Goal: Task Accomplishment & Management: Use online tool/utility

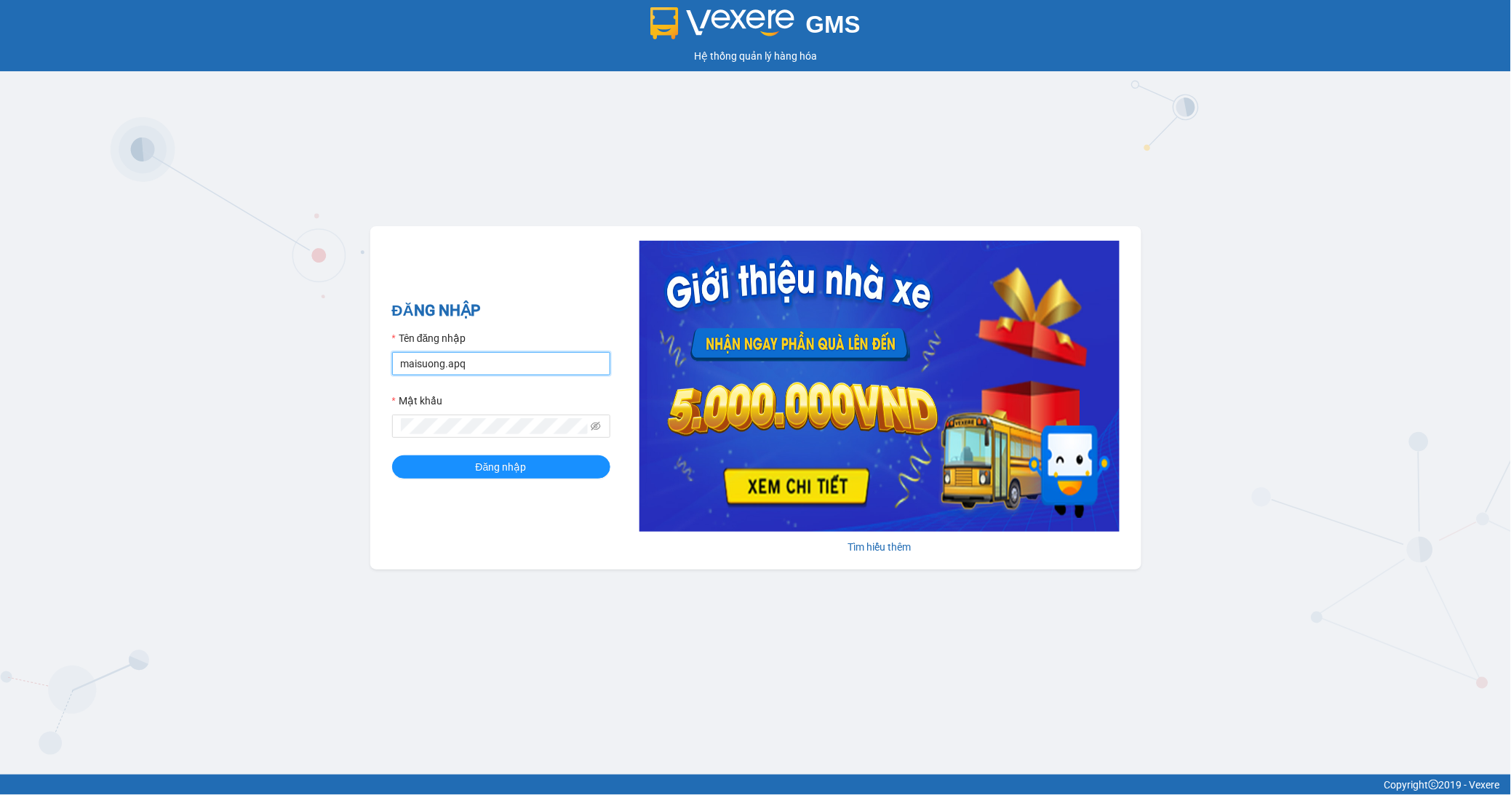
drag, startPoint x: 474, startPoint y: 362, endPoint x: 474, endPoint y: 372, distance: 9.5
click at [474, 362] on input "maisuong.apq" at bounding box center [501, 363] width 218 height 23
type input "ngotrinh.apq"
click at [483, 475] on span "Đăng nhập" at bounding box center [501, 467] width 51 height 16
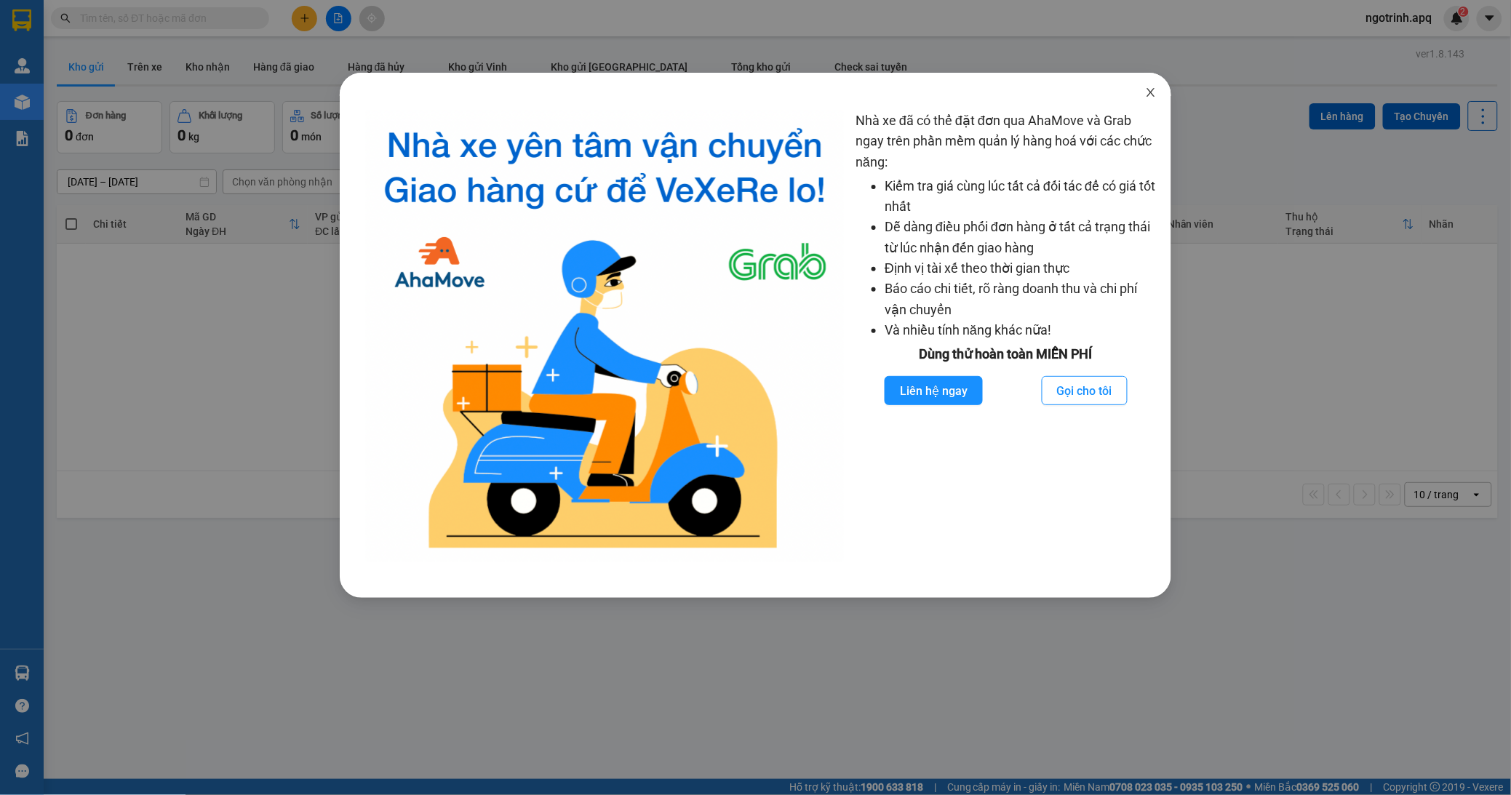
click at [1153, 92] on icon "close" at bounding box center [1151, 92] width 8 height 9
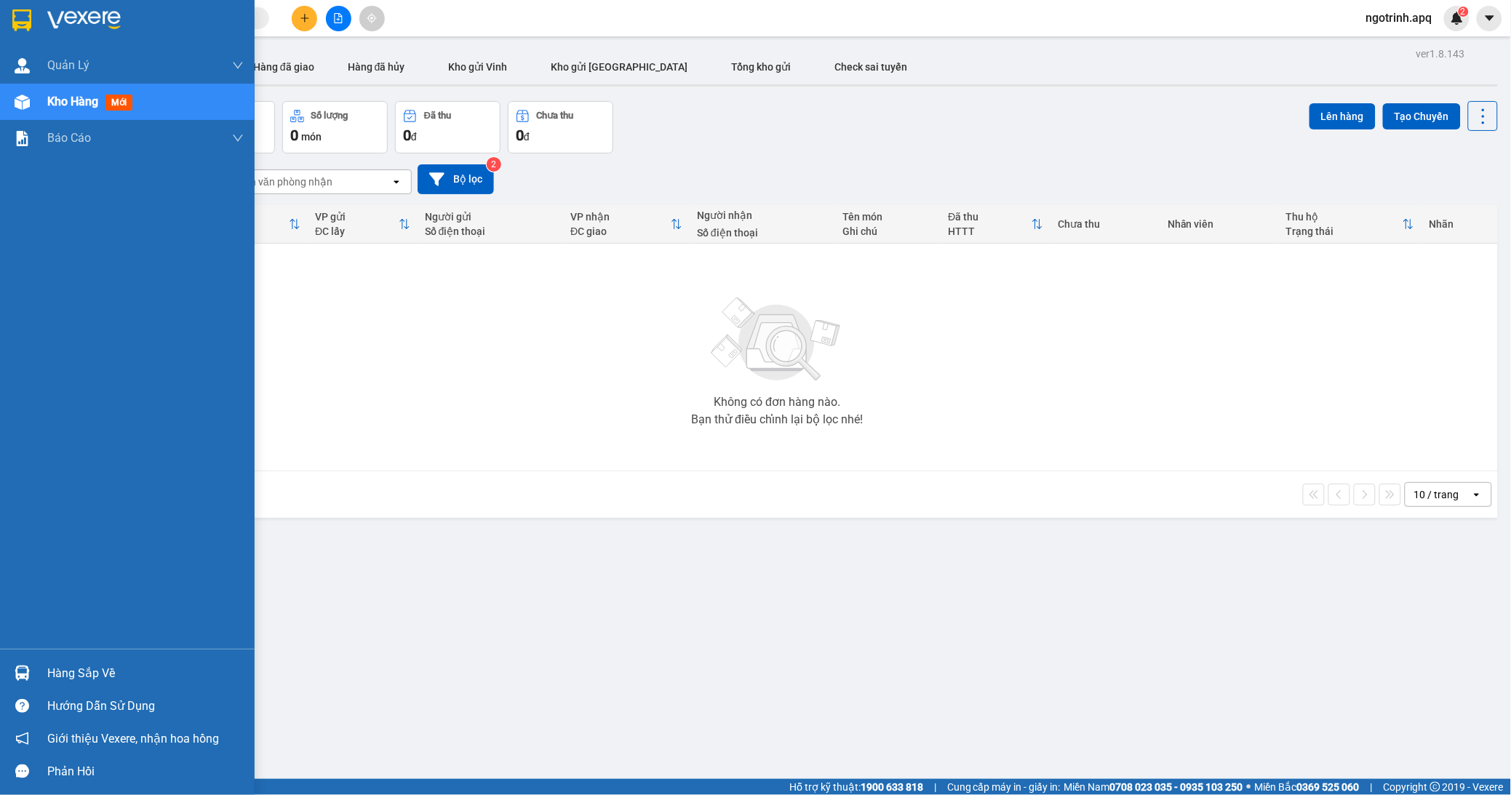
click at [28, 668] on img at bounding box center [22, 673] width 15 height 15
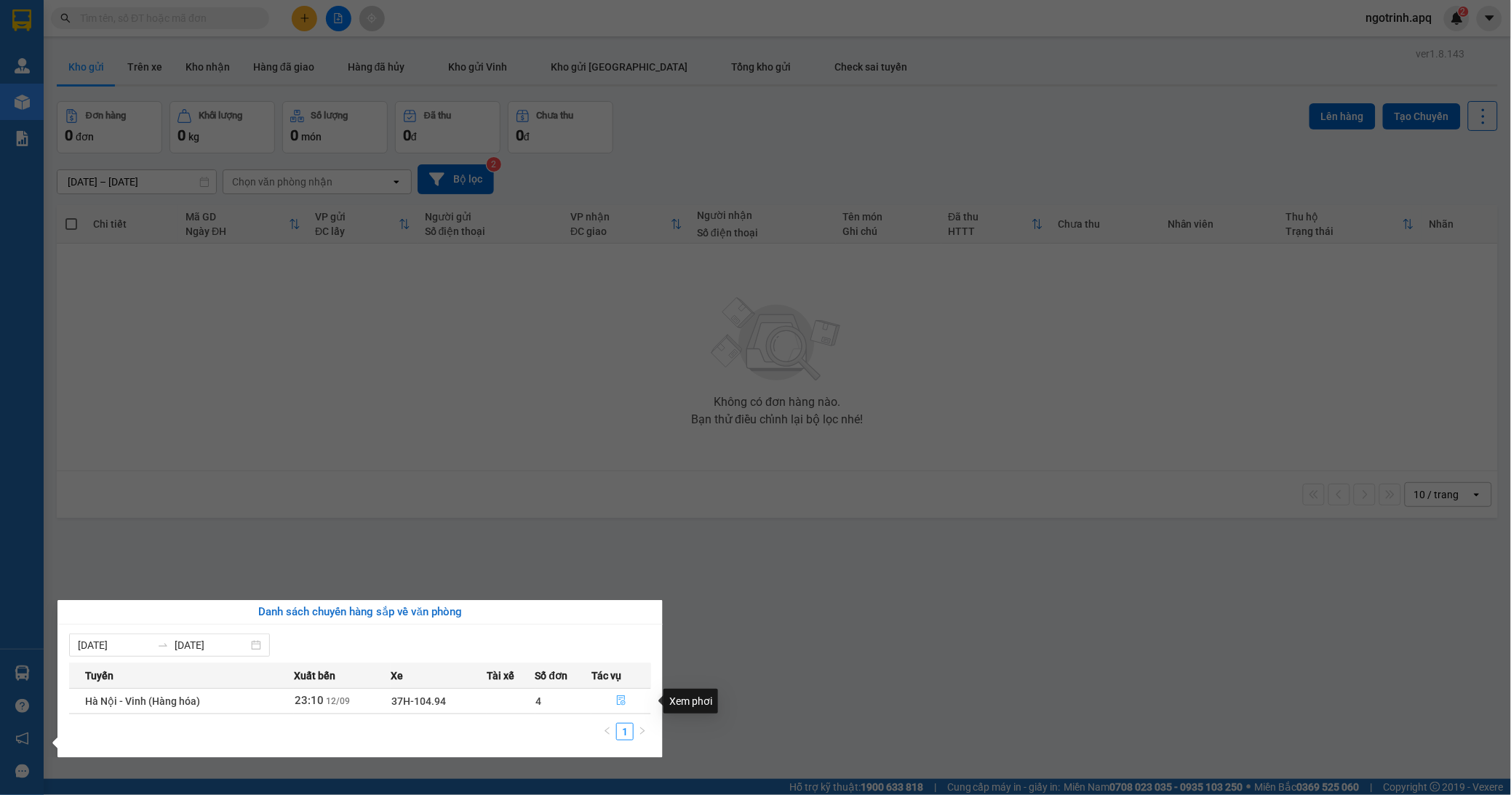
click at [626, 696] on icon "file-done" at bounding box center [621, 701] width 10 height 10
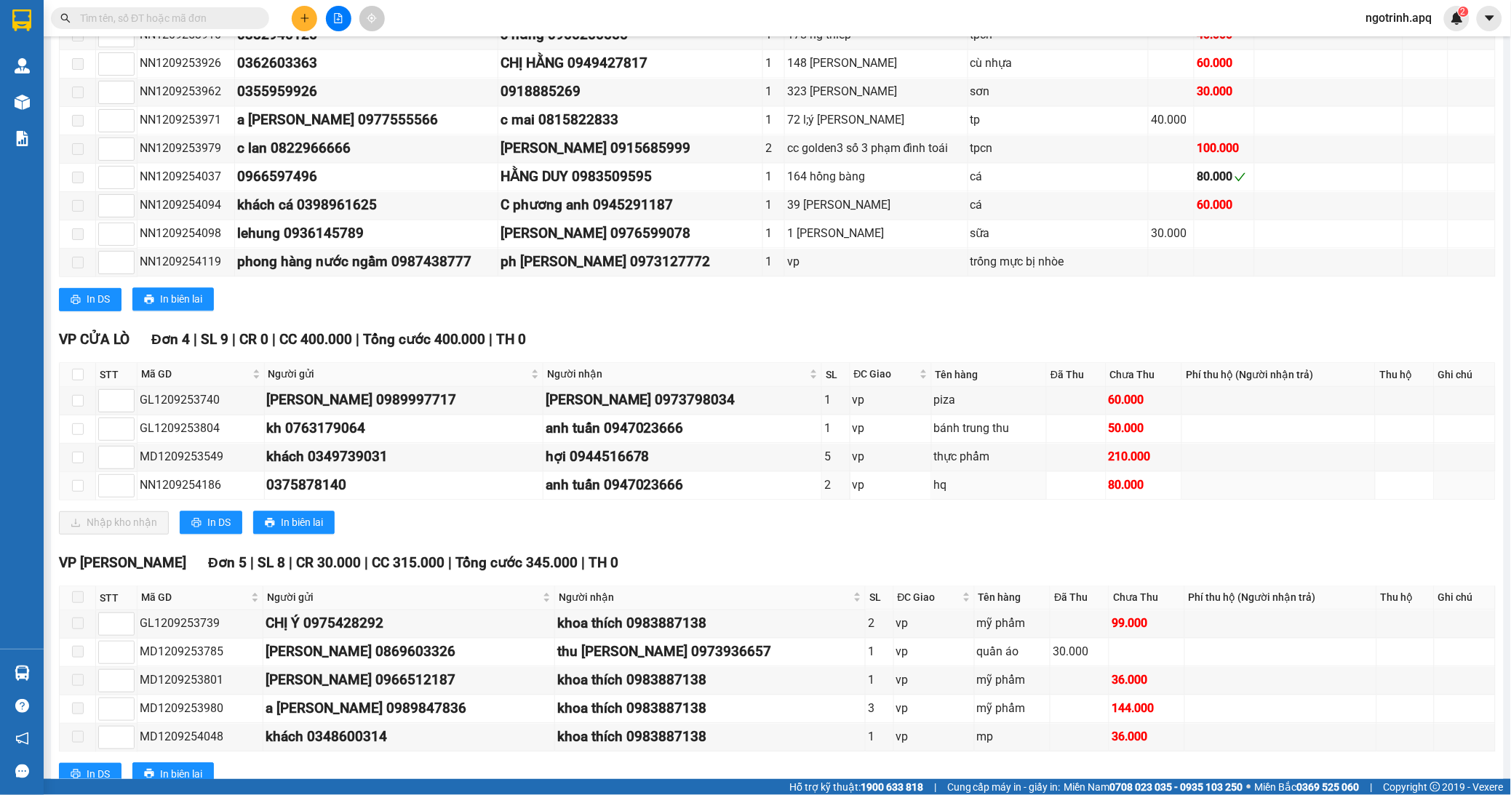
scroll to position [995, 0]
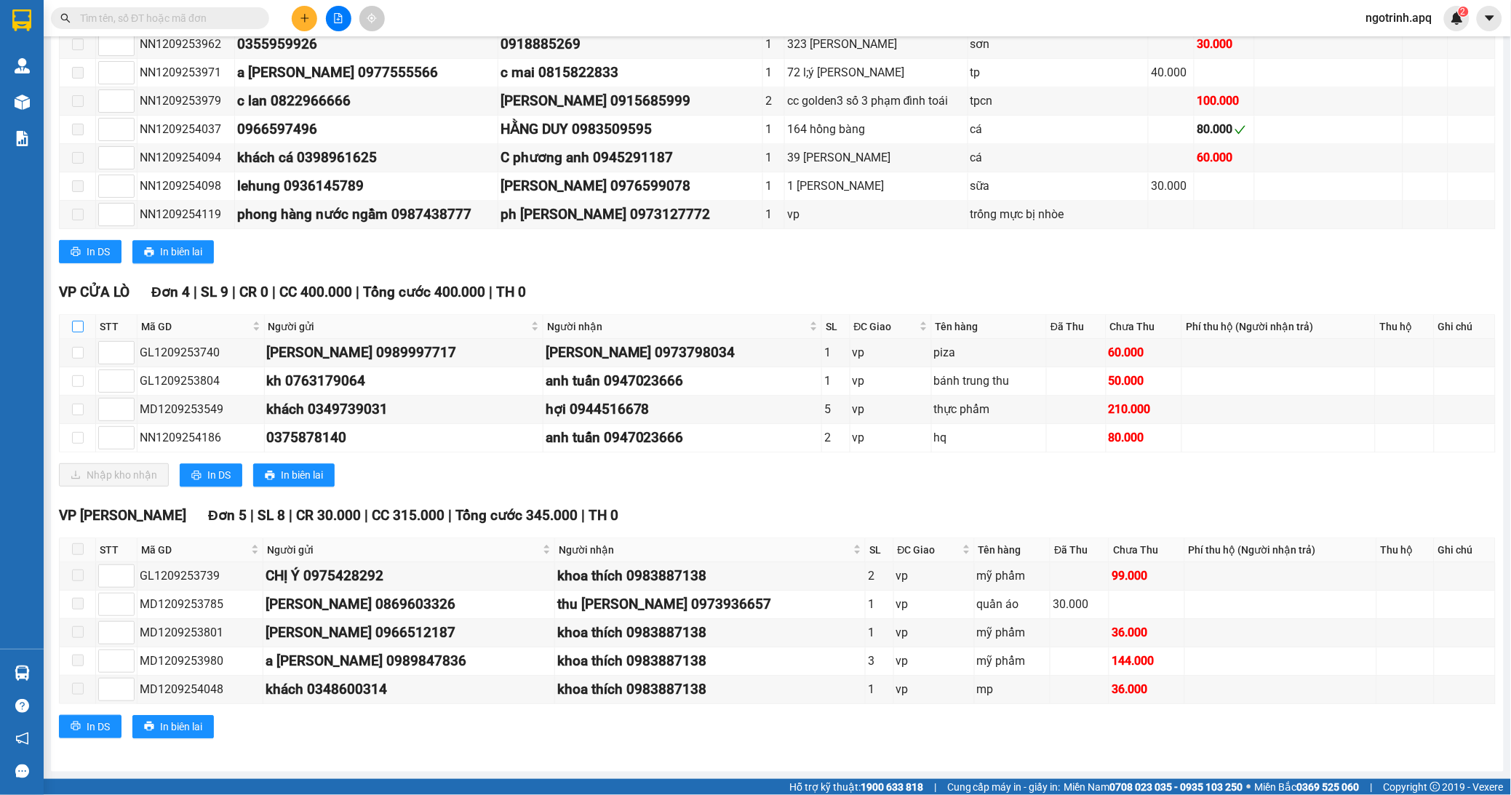
drag, startPoint x: 74, startPoint y: 324, endPoint x: 91, endPoint y: 352, distance: 33.3
click at [74, 325] on input "checkbox" at bounding box center [78, 327] width 12 height 12
checkbox input "true"
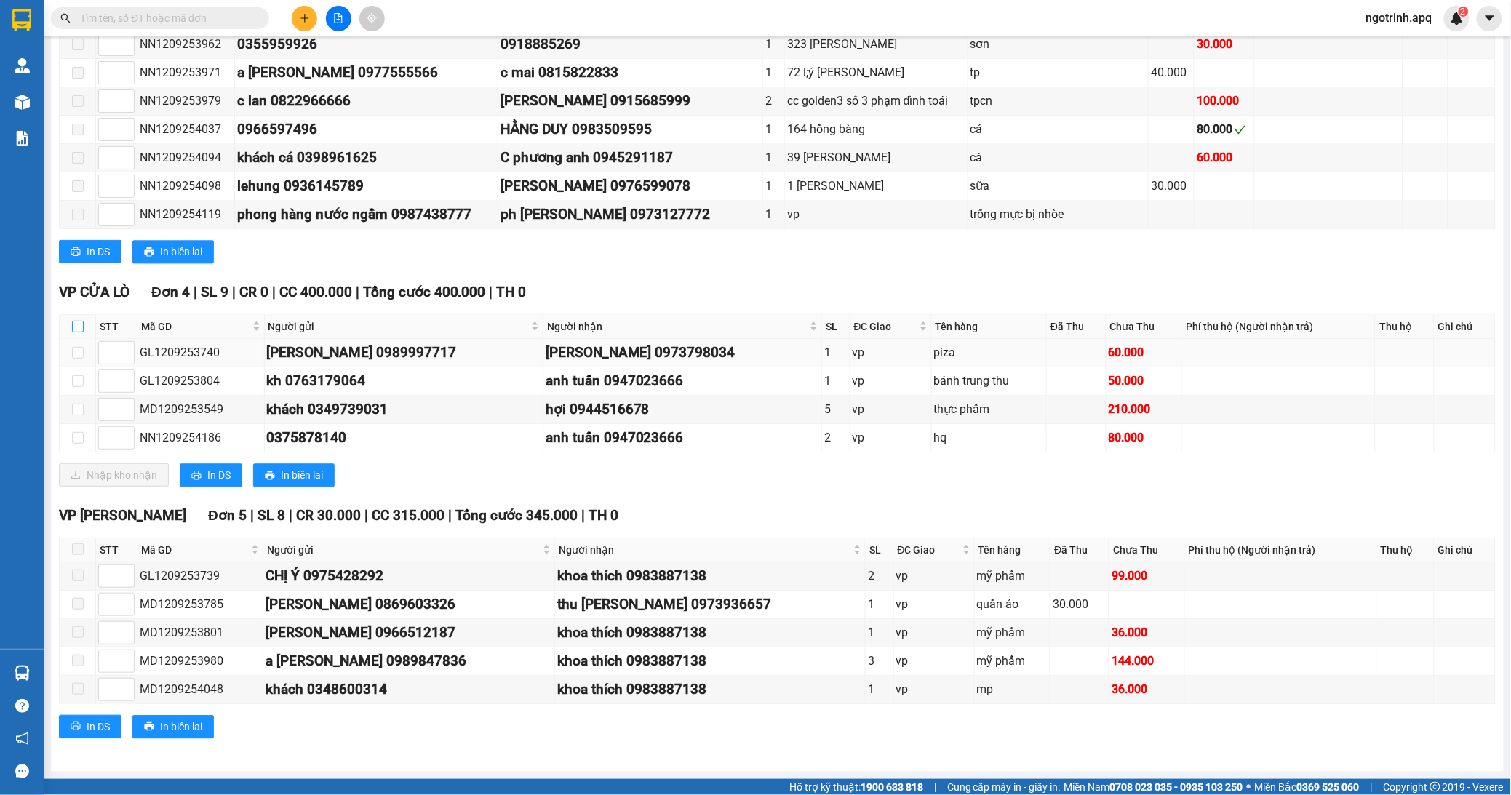
checkbox input "true"
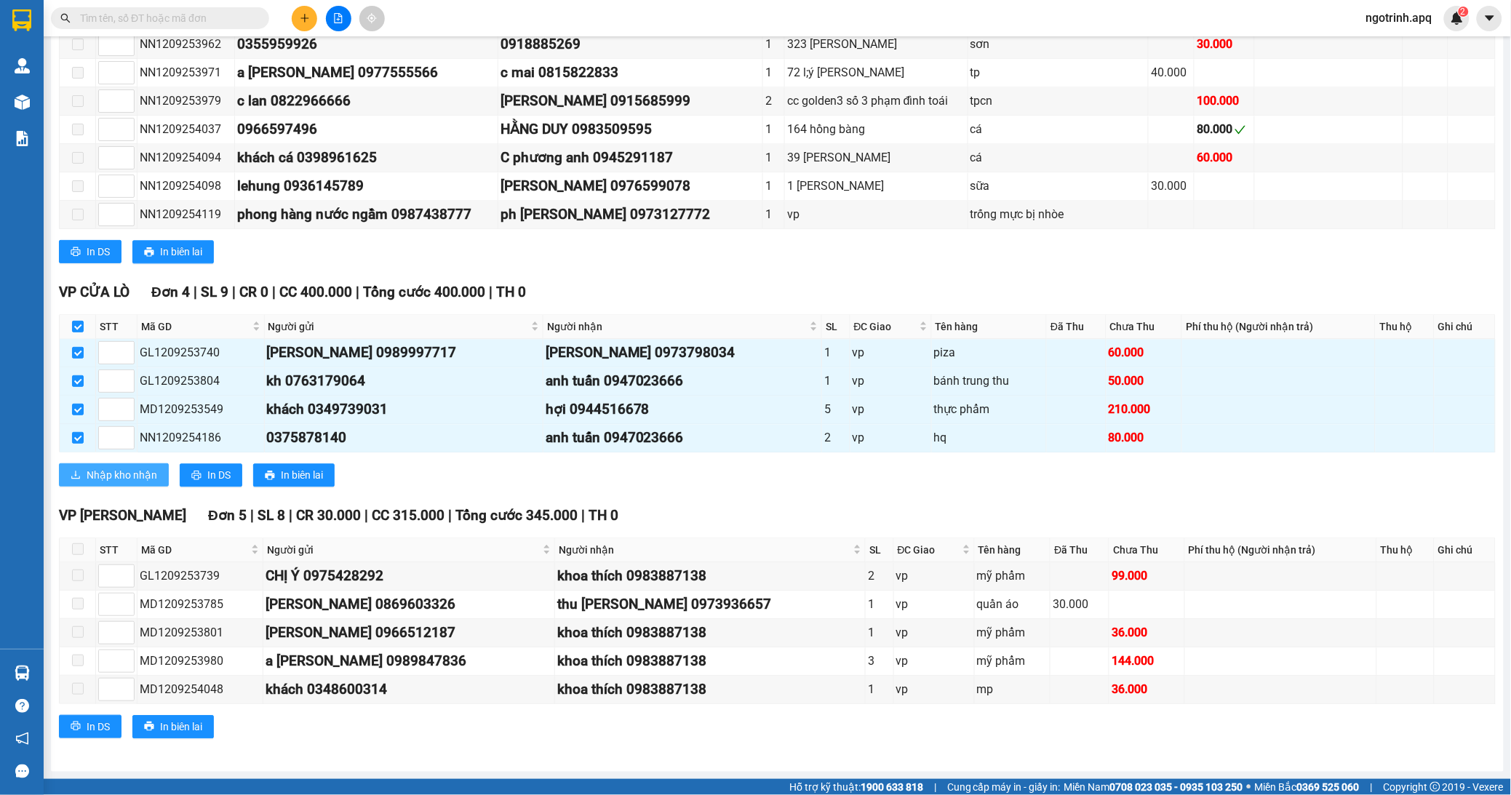
click at [119, 475] on span "Nhập kho nhận" at bounding box center [122, 475] width 71 height 16
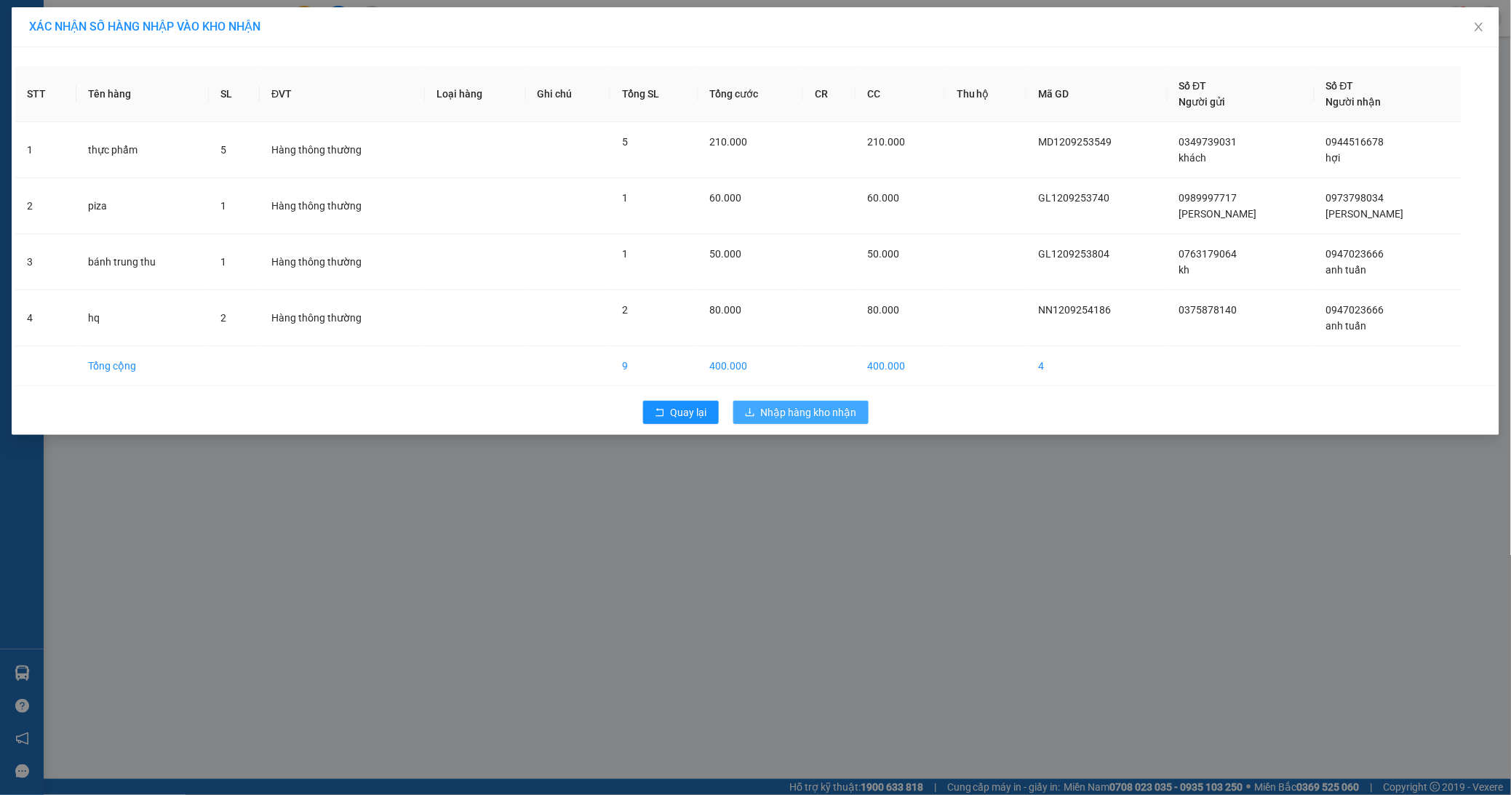
click at [790, 409] on span "Nhập hàng kho nhận" at bounding box center [809, 413] width 96 height 16
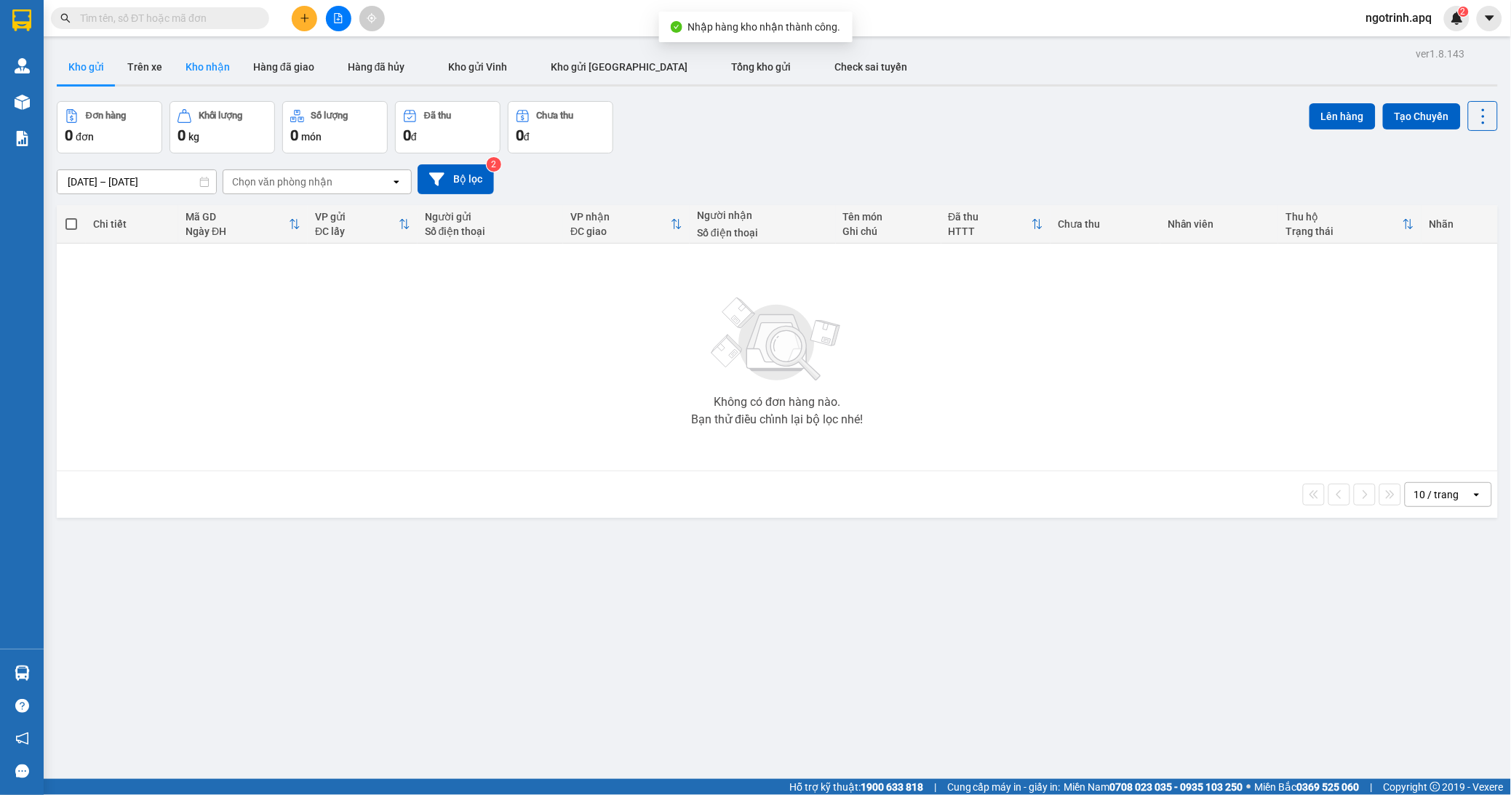
click at [202, 67] on button "Kho nhận" at bounding box center [208, 66] width 68 height 35
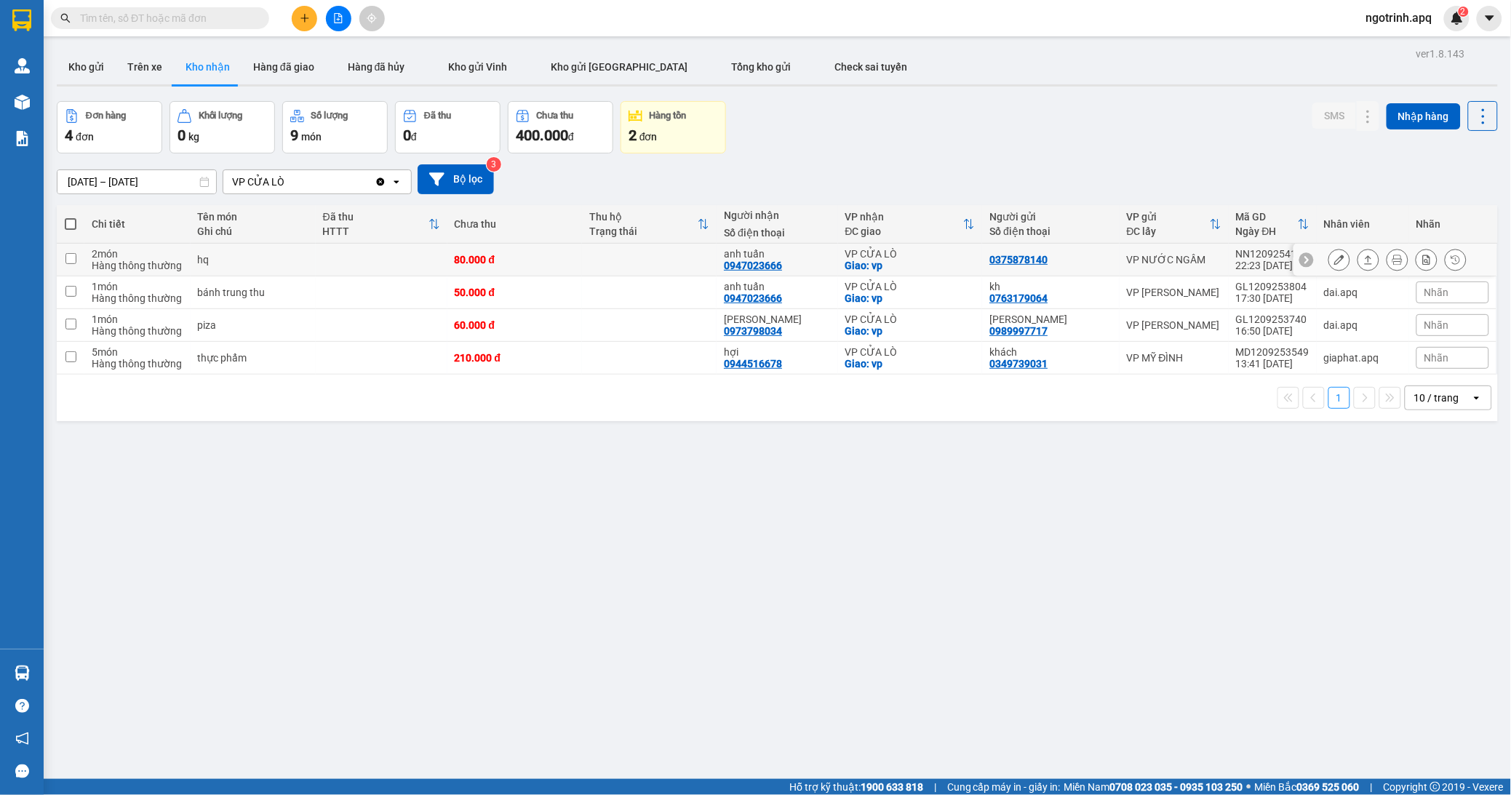
click at [1402, 259] on div at bounding box center [1398, 260] width 138 height 22
click at [1437, 255] on span "Nhãn" at bounding box center [1437, 260] width 25 height 12
click at [1345, 332] on div "KHÔNG NGHE" at bounding box center [1343, 331] width 74 height 19
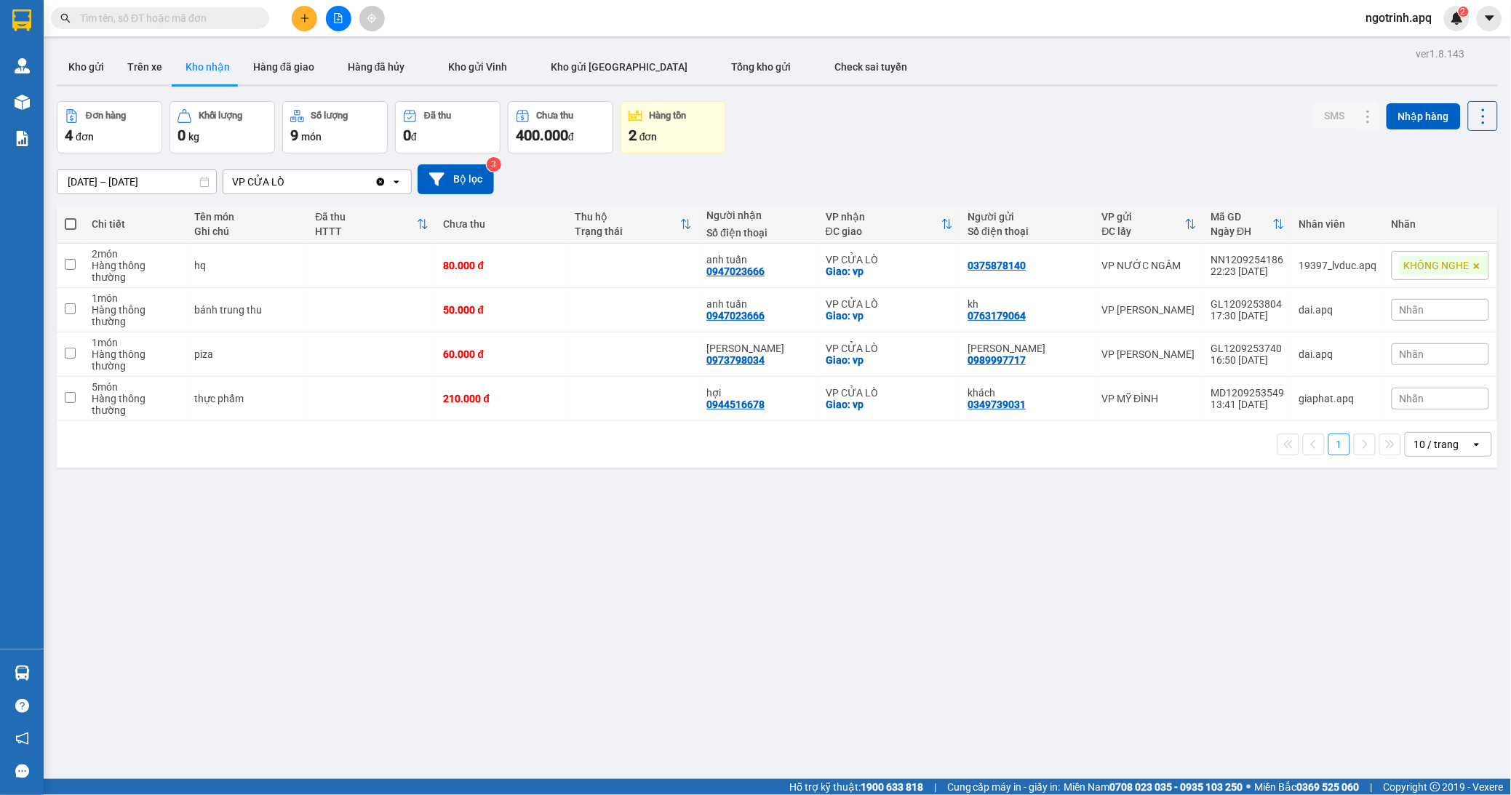
click at [1137, 586] on div "ver 1.8.143 Kho gửi Trên xe [PERSON_NAME] Hàng đã giao Hàng đã [PERSON_NAME] gử…" at bounding box center [777, 441] width 1453 height 795
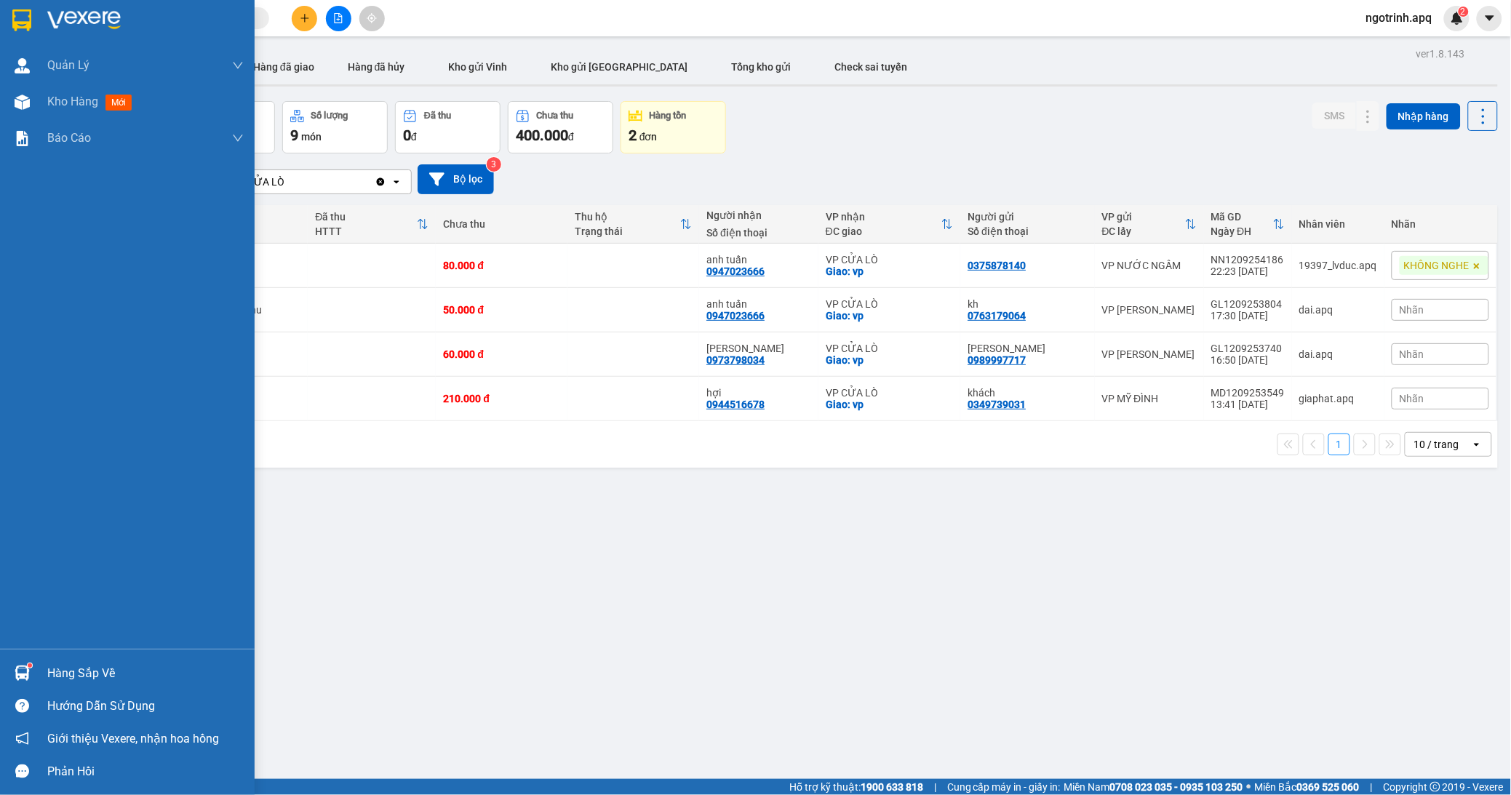
click at [0, 279] on div "[PERSON_NAME] [PERSON_NAME] thu hộ [PERSON_NAME] [PERSON_NAME] mới [PERSON_NAME…" at bounding box center [127, 348] width 255 height 602
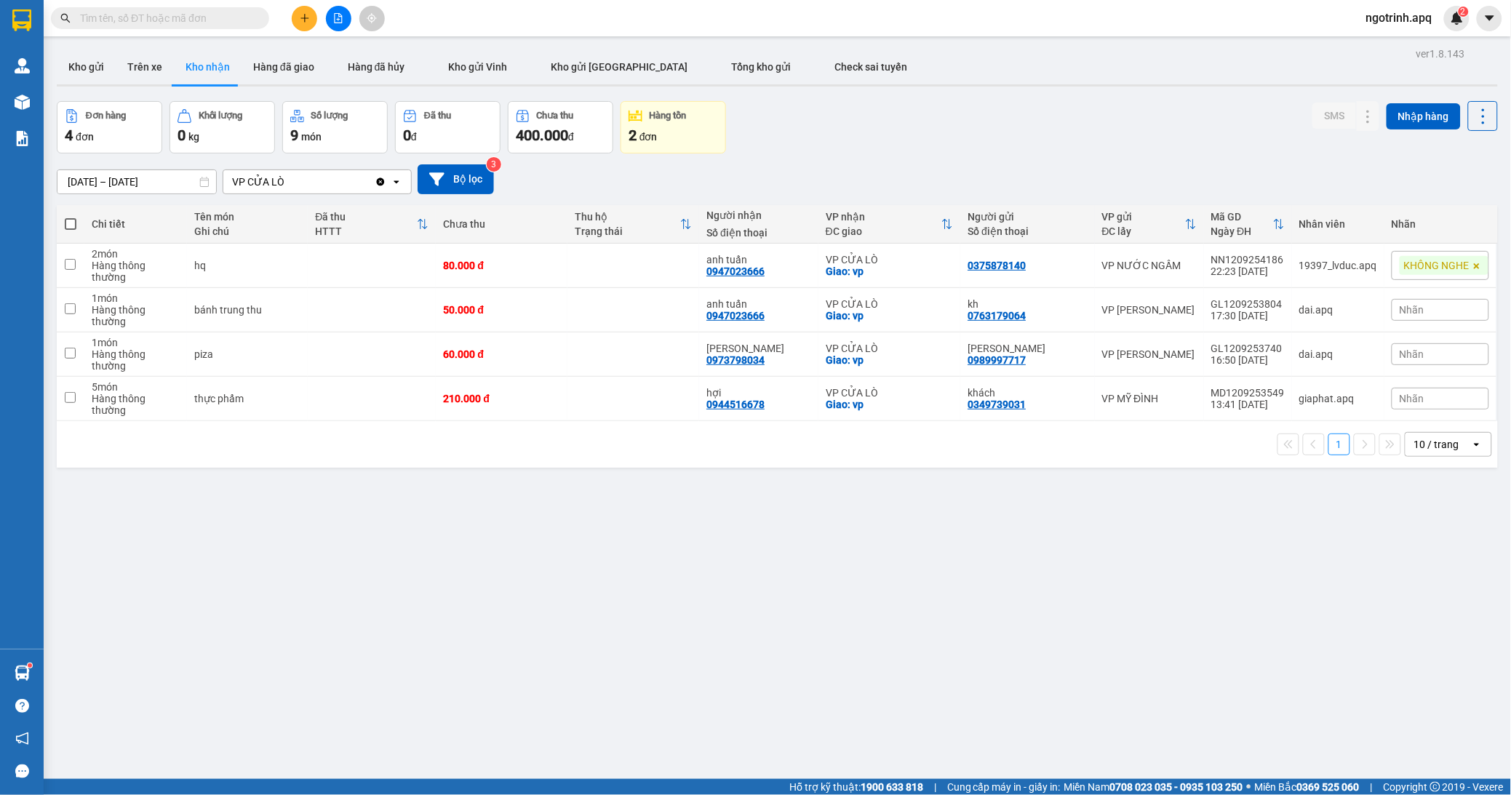
drag, startPoint x: 357, startPoint y: 15, endPoint x: 648, endPoint y: -76, distance: 305.9
click at [648, 0] on html "Kết quả [PERSON_NAME] ( 0 ) Bộ lọc No Data ngotrinh.apq 2 [PERSON_NAME] [PERSON…" at bounding box center [755, 397] width 1511 height 795
click at [1330, 266] on button at bounding box center [1340, 265] width 20 height 25
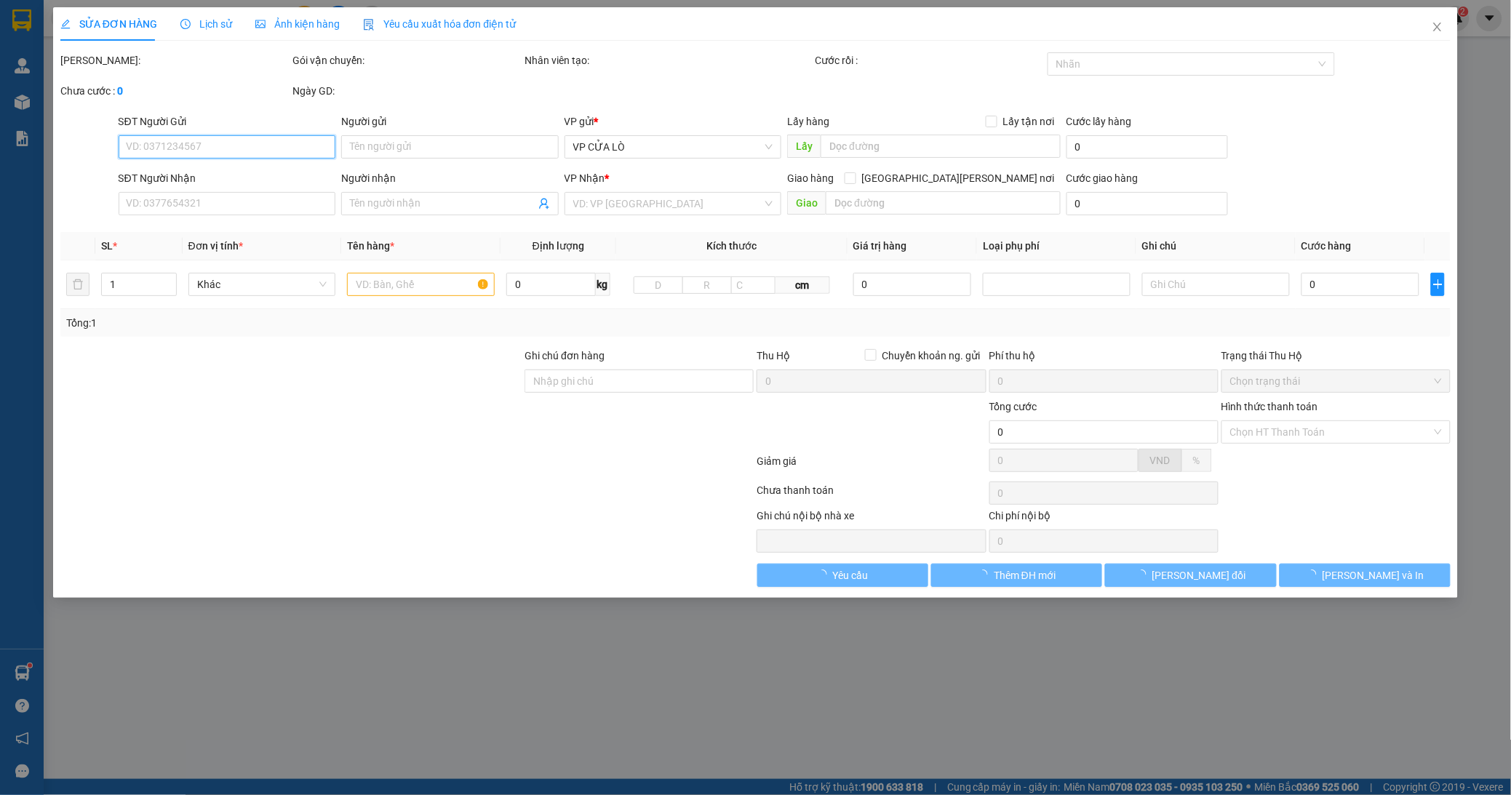
type input "0375878140"
type input "0947023666"
type input "anh tuấn"
checkbox input "true"
type input "vp"
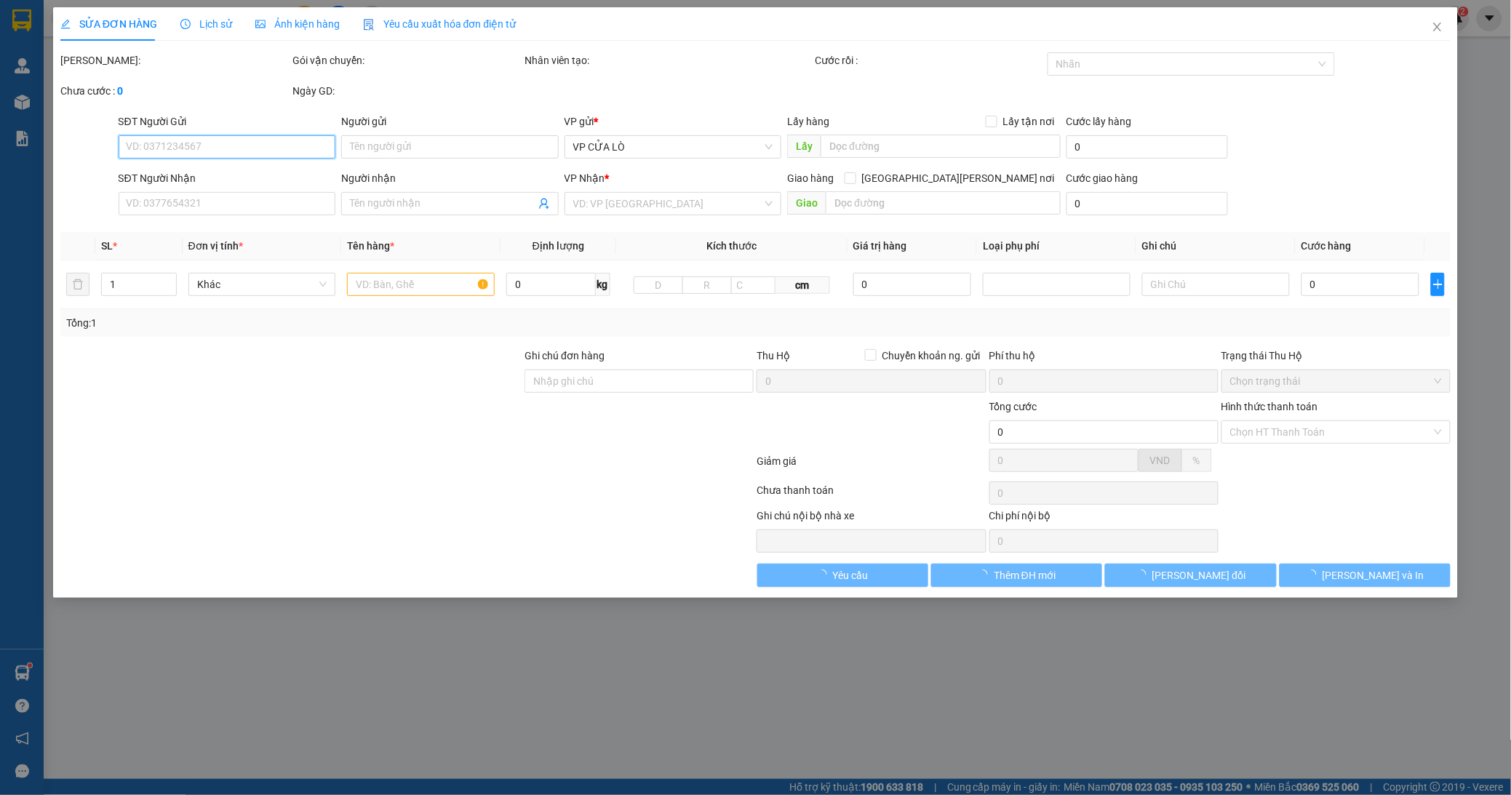
type input "80.000"
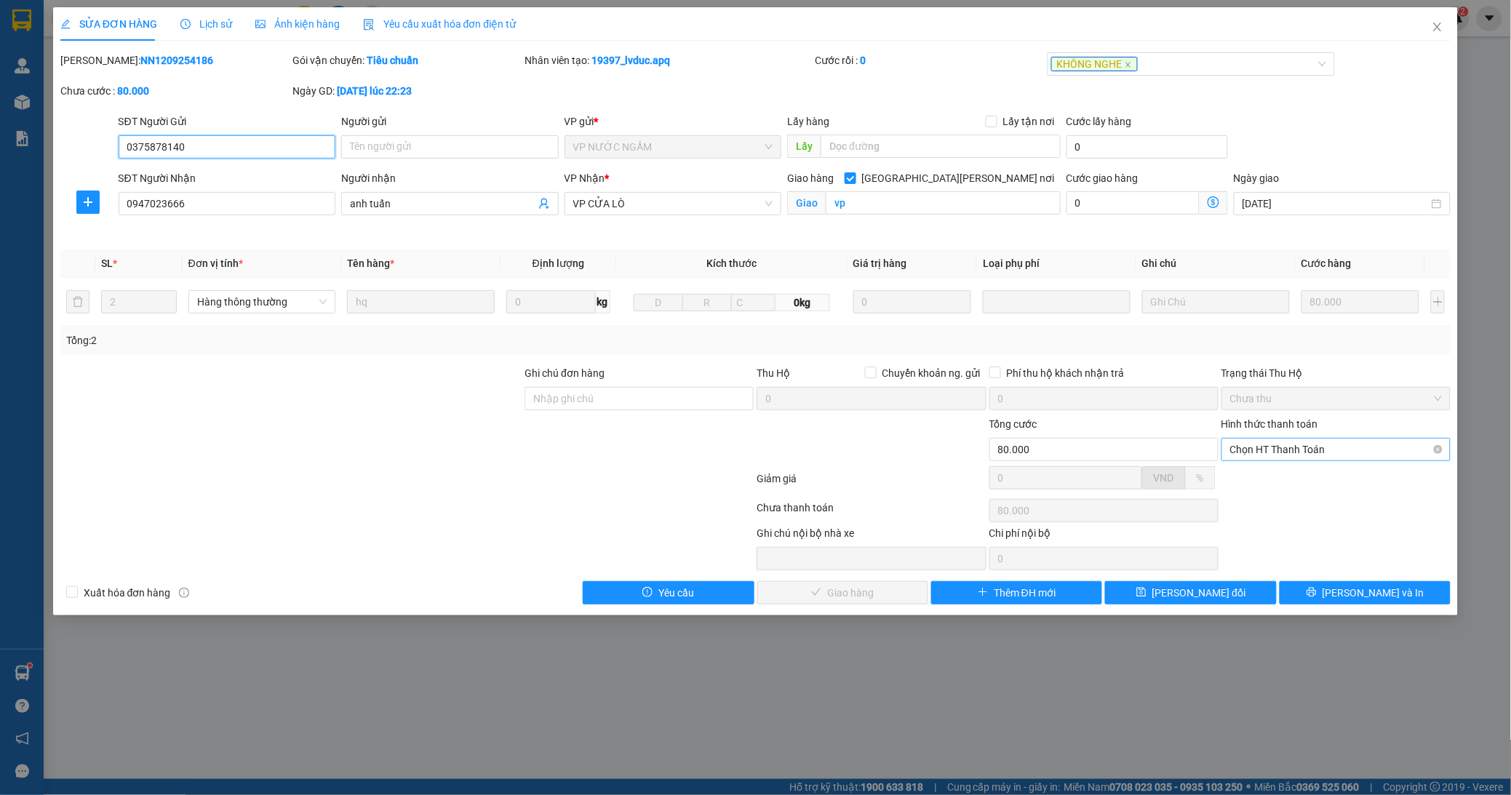
click at [1269, 449] on span "Chọn HT Thanh Toán" at bounding box center [1337, 450] width 212 height 22
click at [1266, 469] on div "Tại văn phòng" at bounding box center [1337, 478] width 229 height 23
type input "0"
click at [876, 585] on span "[PERSON_NAME] và [PERSON_NAME] hàng" at bounding box center [883, 593] width 196 height 16
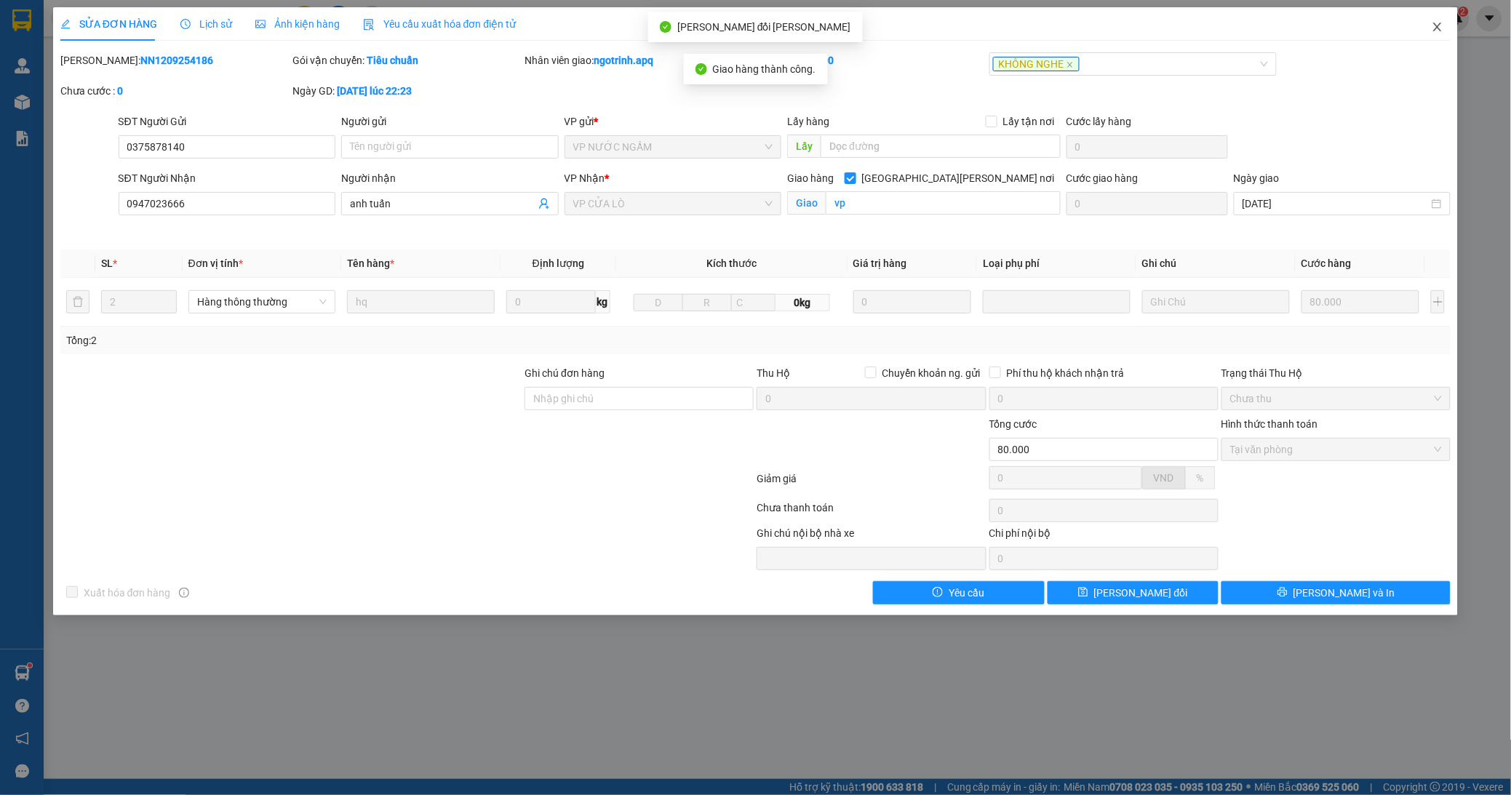
click at [1434, 20] on span "Close" at bounding box center [1438, 27] width 41 height 41
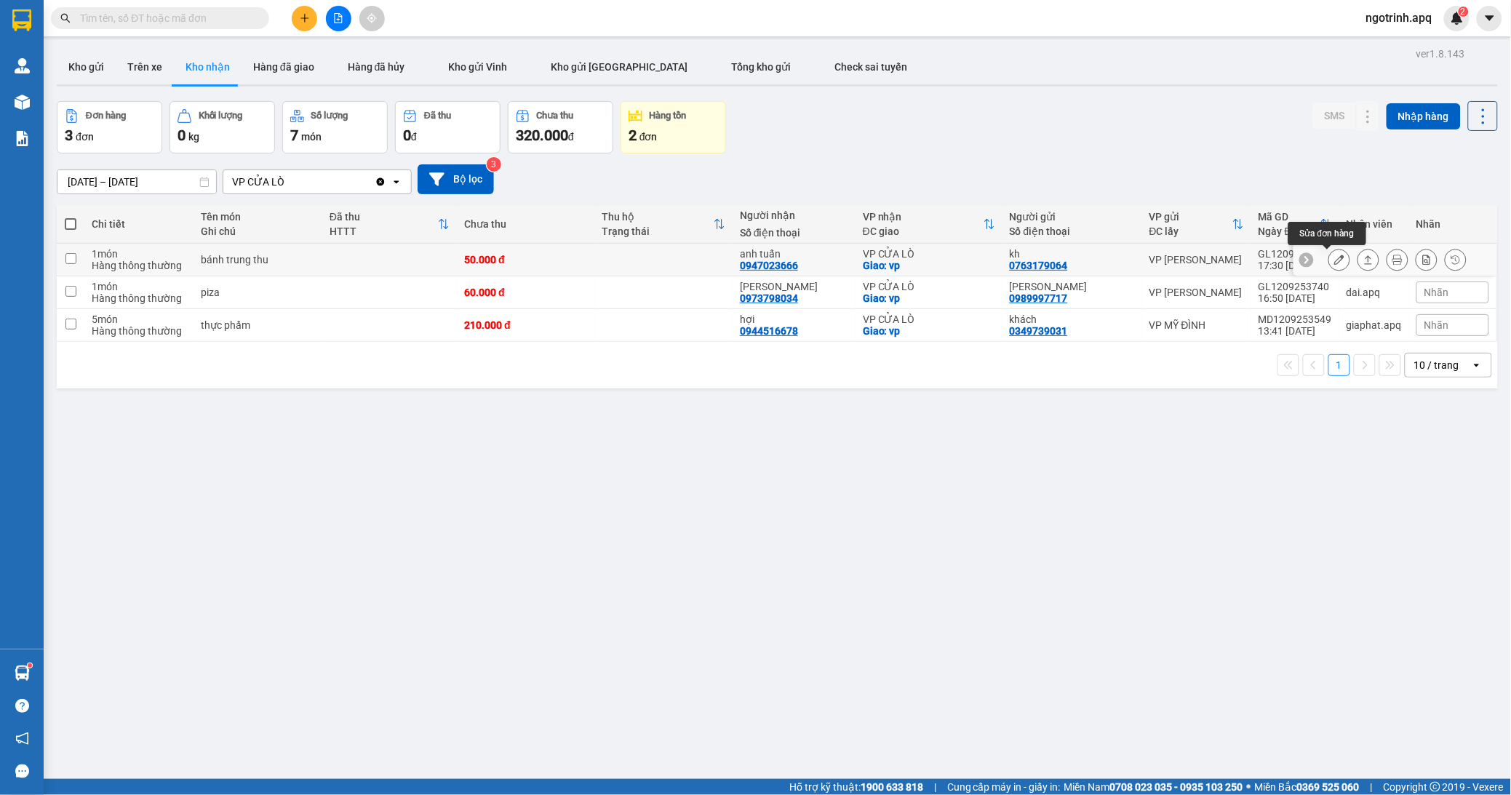
click at [1335, 258] on icon at bounding box center [1340, 260] width 10 height 10
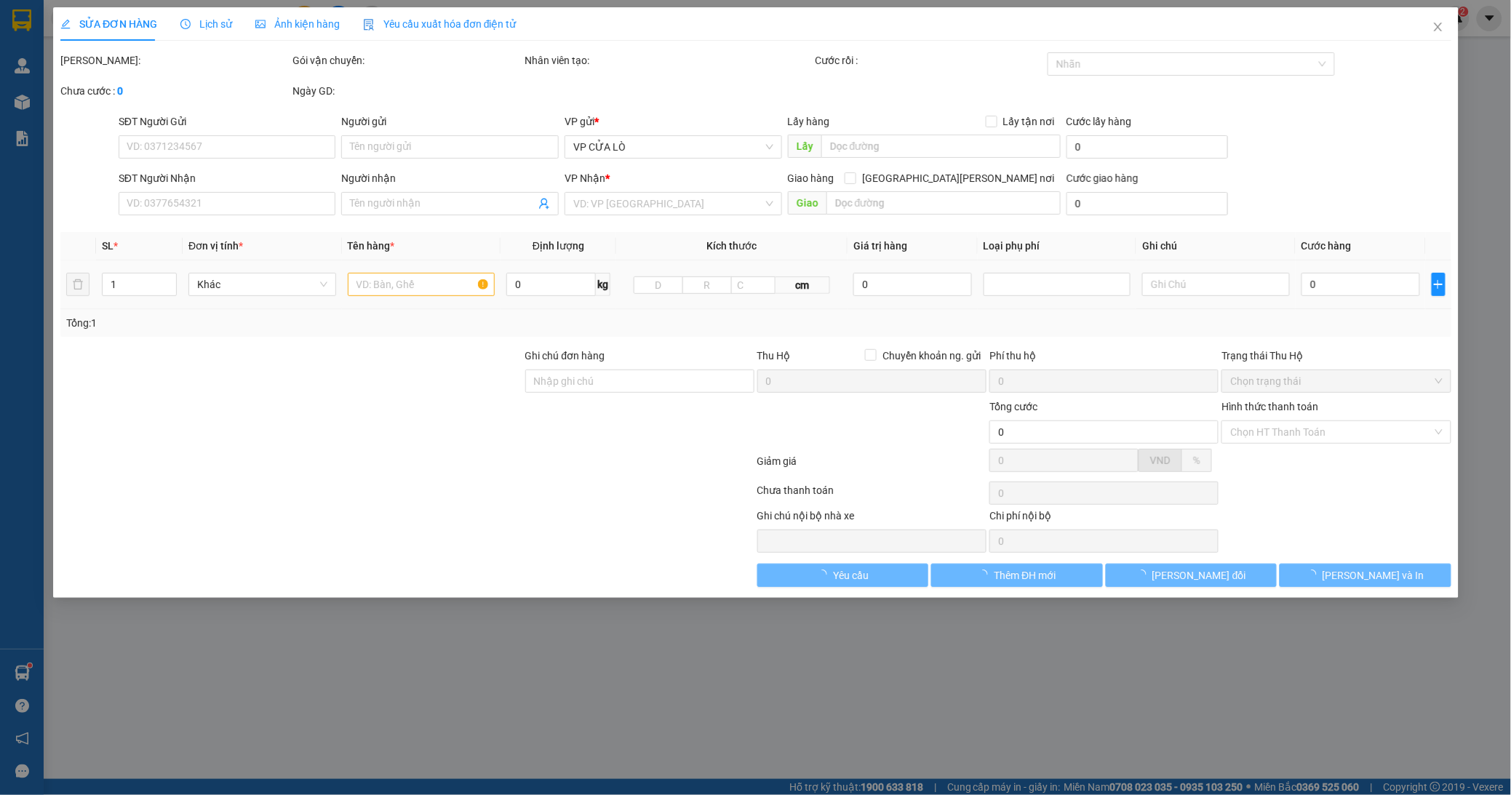
type input "0763179064"
type input "kh"
type input "0947023666"
type input "anh tuấn"
checkbox input "true"
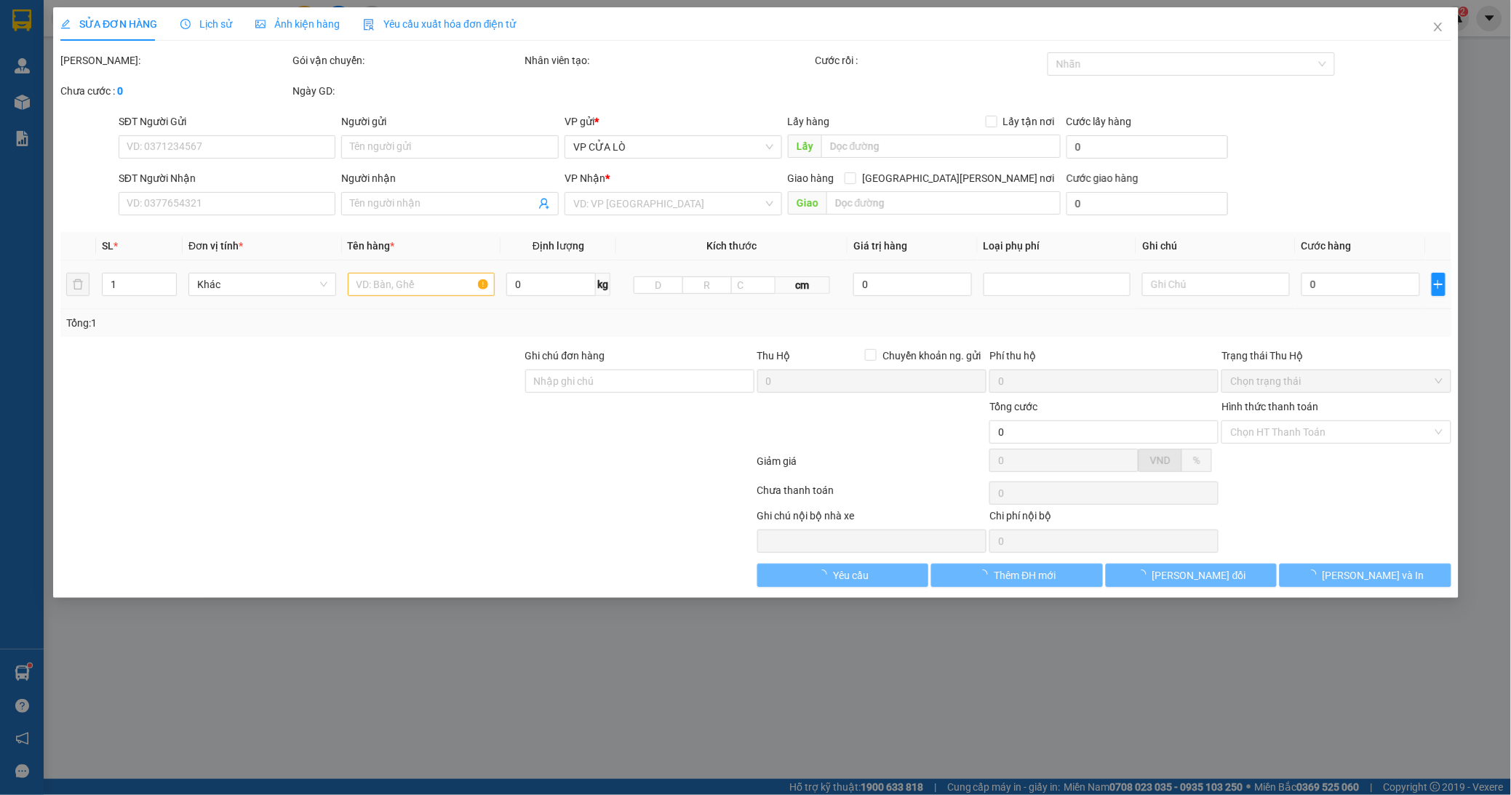
type input "vp"
type input "50.000"
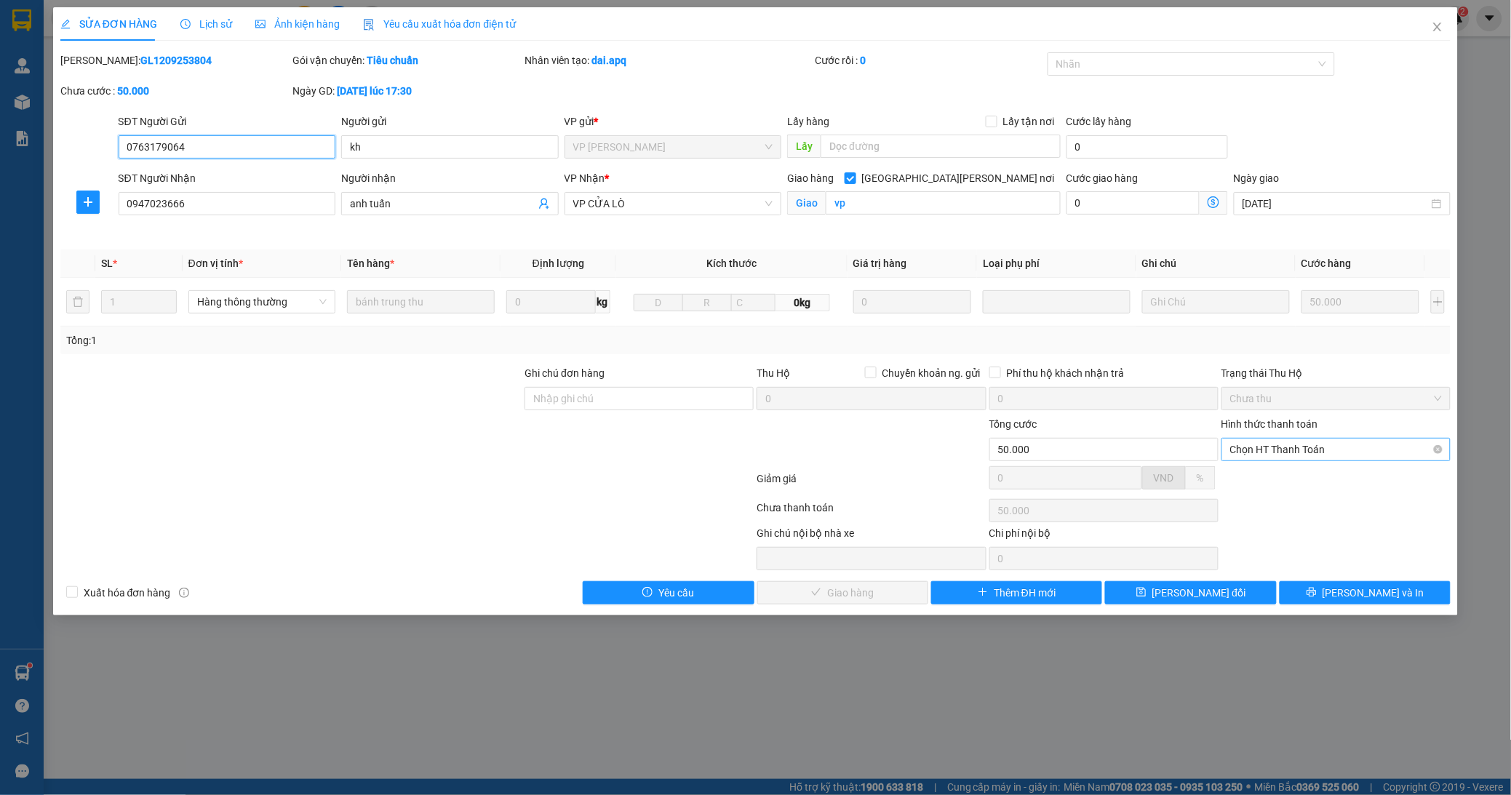
click at [1268, 450] on span "Chọn HT Thanh Toán" at bounding box center [1337, 450] width 212 height 22
click at [1261, 481] on div "Tại văn phòng" at bounding box center [1337, 479] width 212 height 16
type input "0"
click at [910, 591] on button "[PERSON_NAME] và [PERSON_NAME] hàng" at bounding box center [843, 592] width 171 height 23
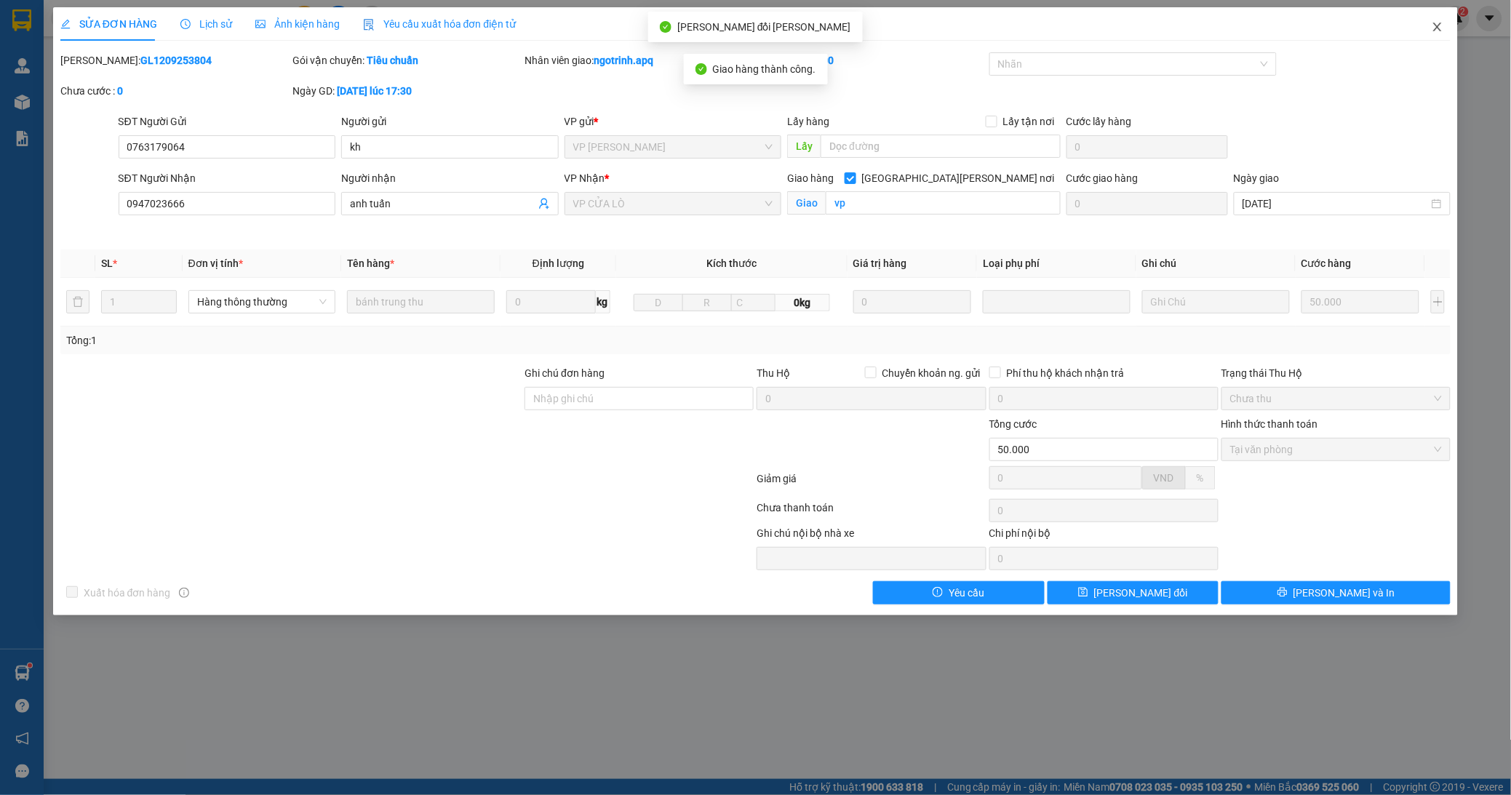
click at [1438, 23] on icon "close" at bounding box center [1438, 27] width 12 height 12
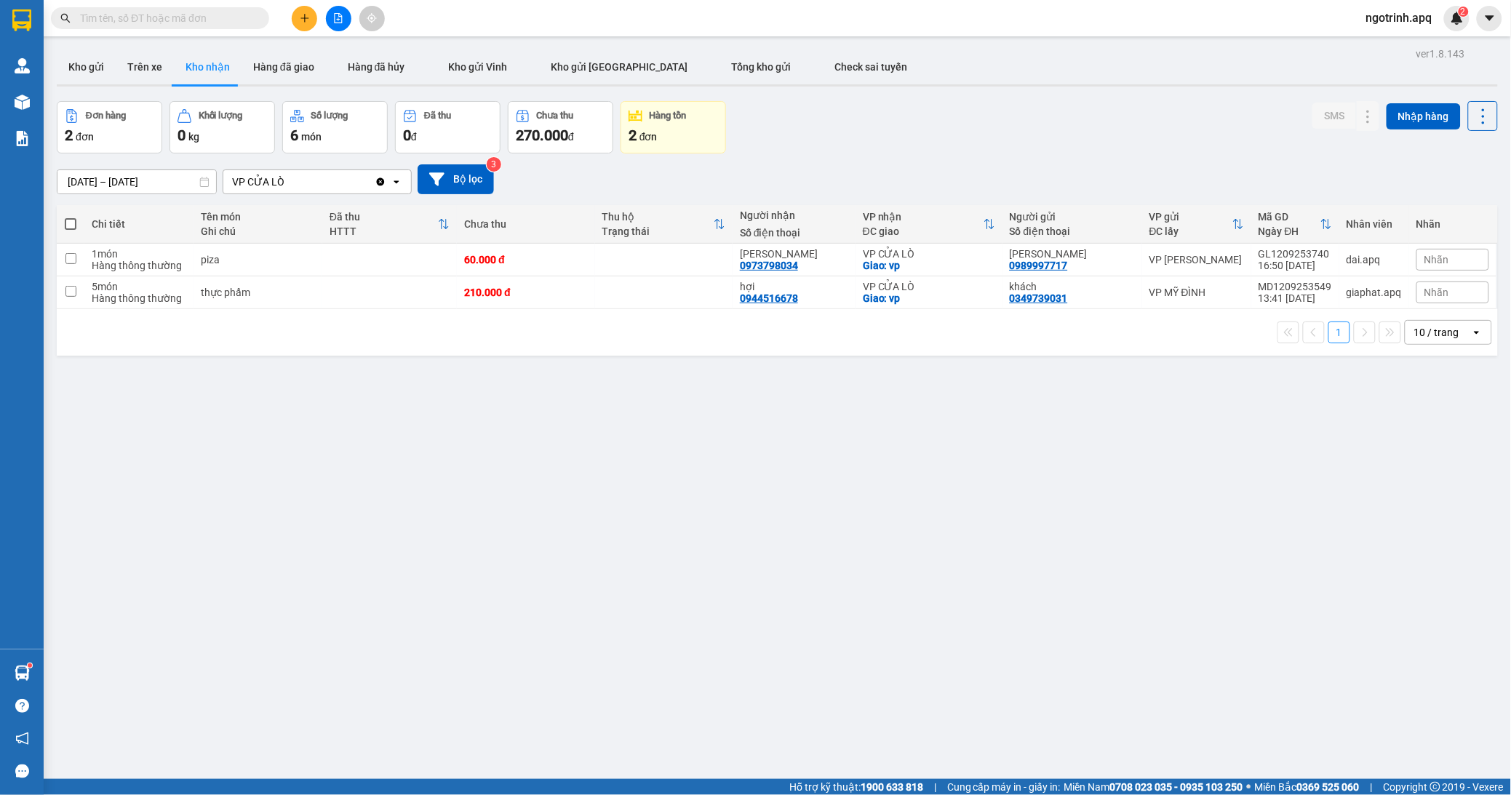
click at [156, 378] on div "ver 1.8.143 Kho gửi Trên xe [PERSON_NAME] Hàng đã giao Hàng đã [PERSON_NAME] gử…" at bounding box center [777, 441] width 1453 height 795
click at [170, 101] on button "[PERSON_NAME] 0 kg" at bounding box center [223, 127] width 106 height 52
drag, startPoint x: 100, startPoint y: 589, endPoint x: 112, endPoint y: 712, distance: 122.8
click at [100, 612] on div "ver 1.8.143 Kho gửi Trên xe [PERSON_NAME] Hàng đã giao Hàng đã [PERSON_NAME] gử…" at bounding box center [777, 441] width 1453 height 795
drag, startPoint x: 112, startPoint y: 712, endPoint x: 120, endPoint y: 790, distance: 79.0
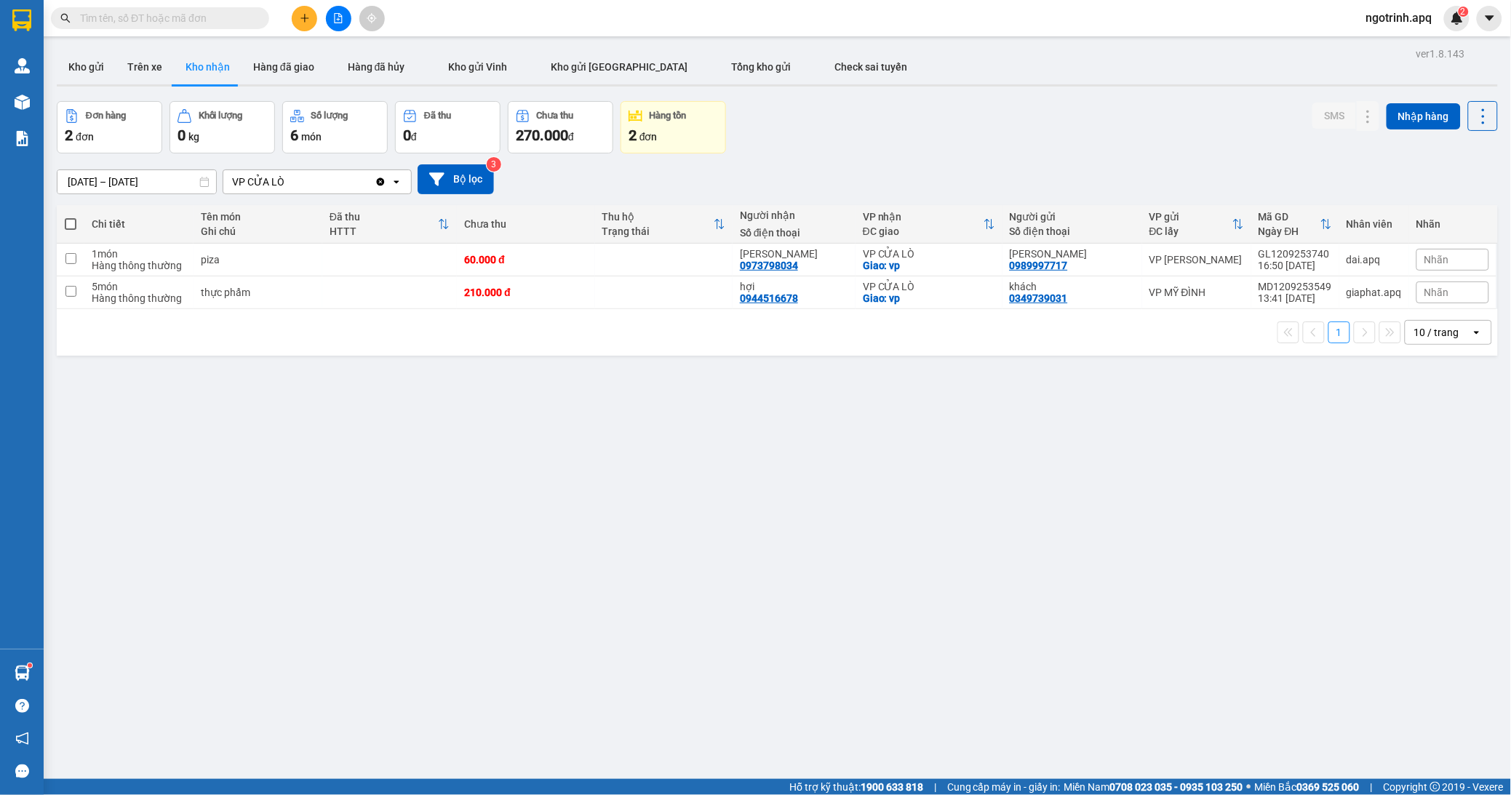
click at [120, 790] on section "Kết quả [PERSON_NAME] ( 0 ) Bộ lọc No Data ngotrinh.apq 2 [PERSON_NAME] [PERSON…" at bounding box center [755, 397] width 1511 height 795
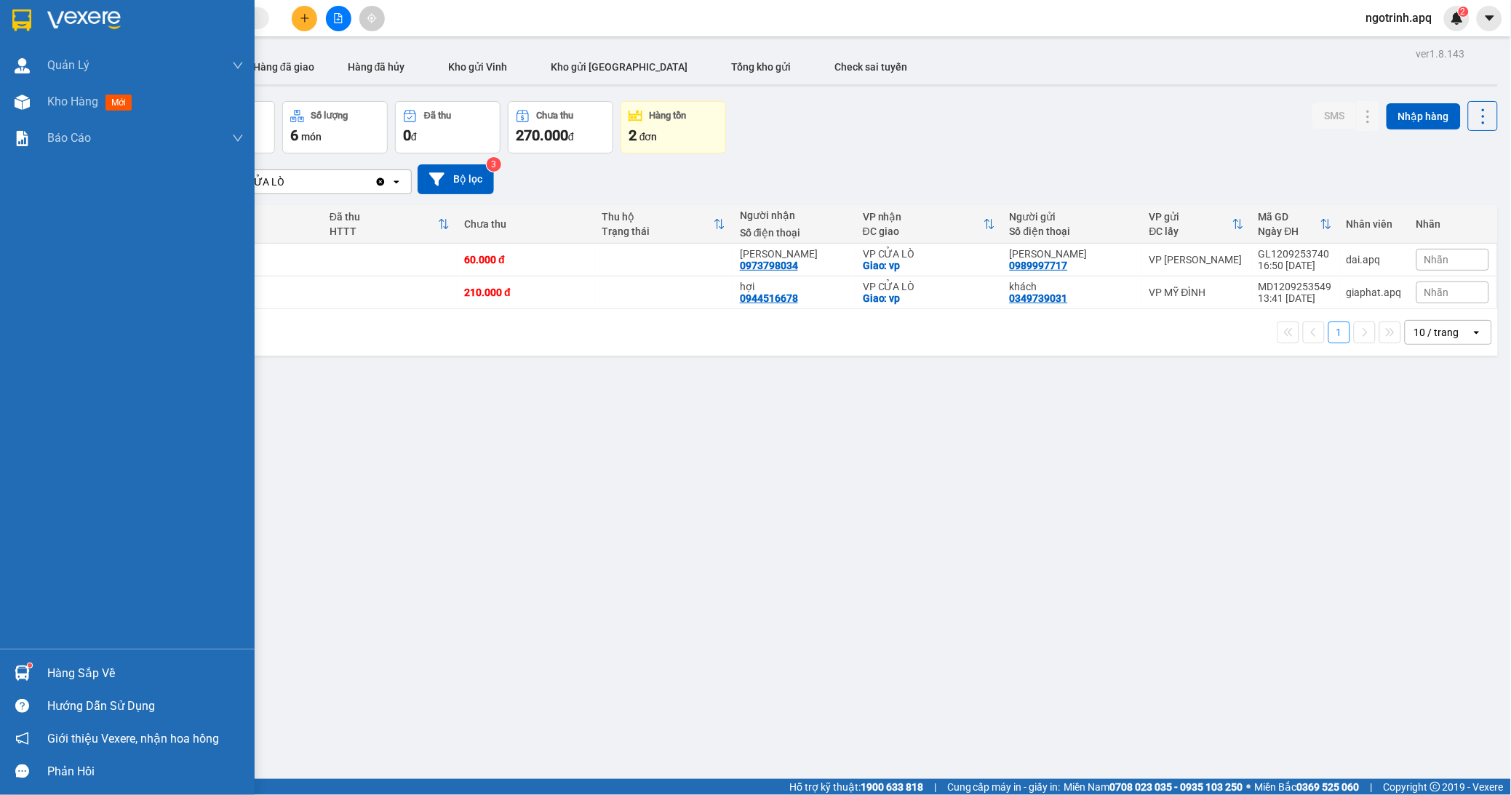
click at [40, 664] on div "Hàng sắp về" at bounding box center [127, 673] width 255 height 33
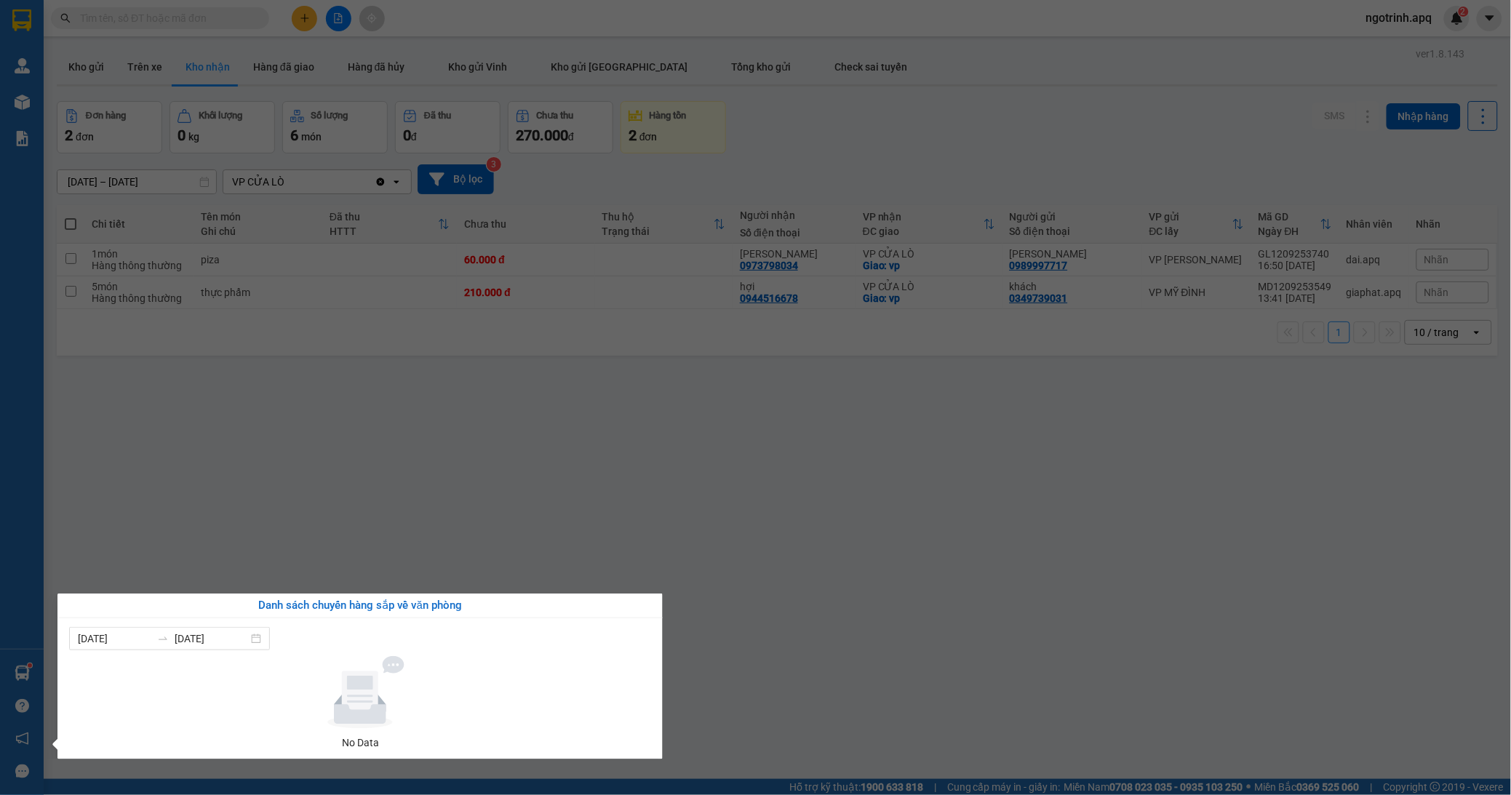
click at [265, 454] on section "Kết quả [PERSON_NAME] ( 0 ) Bộ lọc No Data ngotrinh.apq 2 [PERSON_NAME] [PERSON…" at bounding box center [755, 397] width 1511 height 795
